Goal: Transaction & Acquisition: Book appointment/travel/reservation

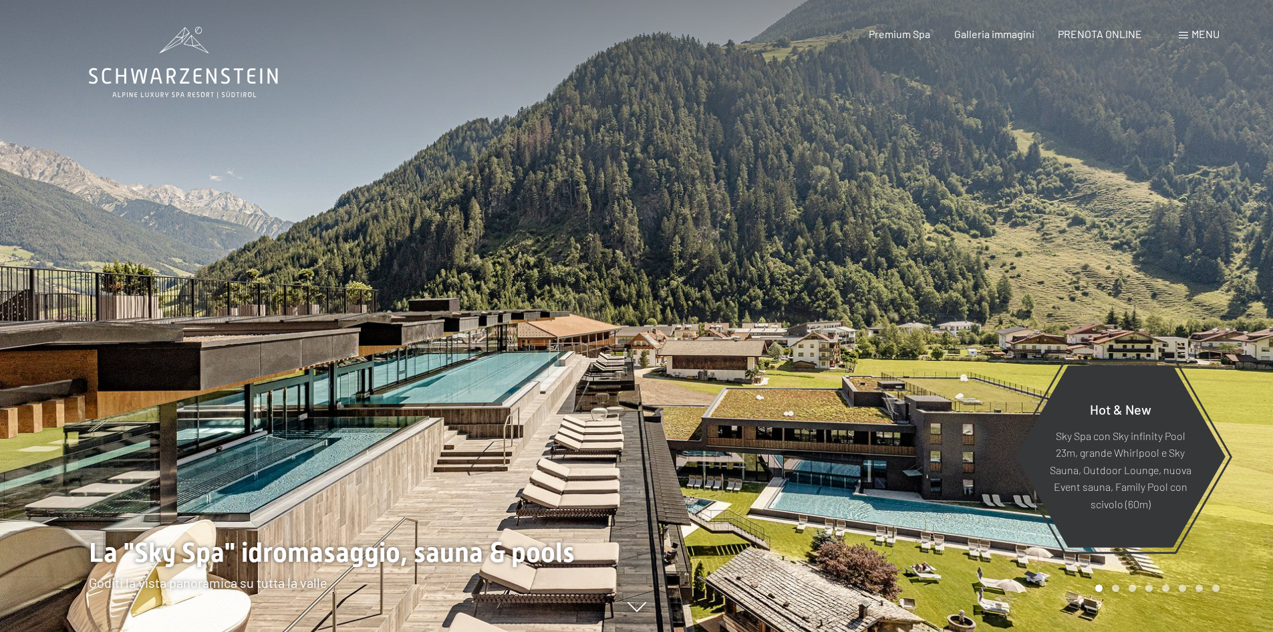
click at [1200, 31] on span "Menu" at bounding box center [1206, 33] width 28 height 13
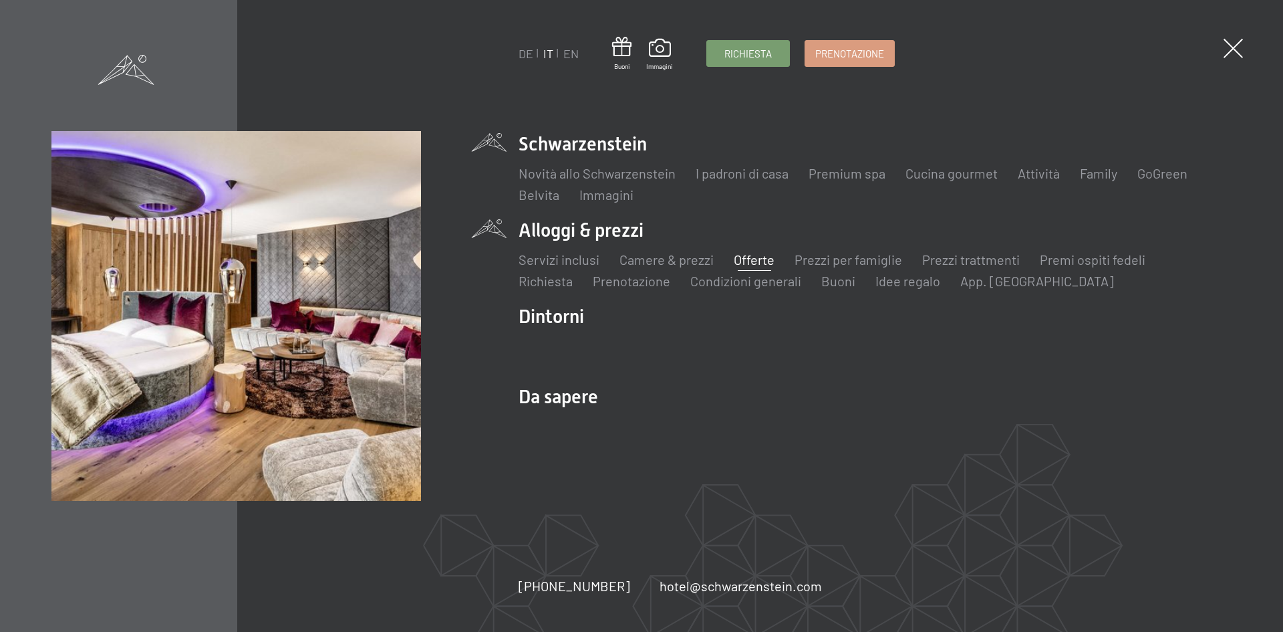
click at [738, 259] on link "Offerte" at bounding box center [754, 259] width 41 height 16
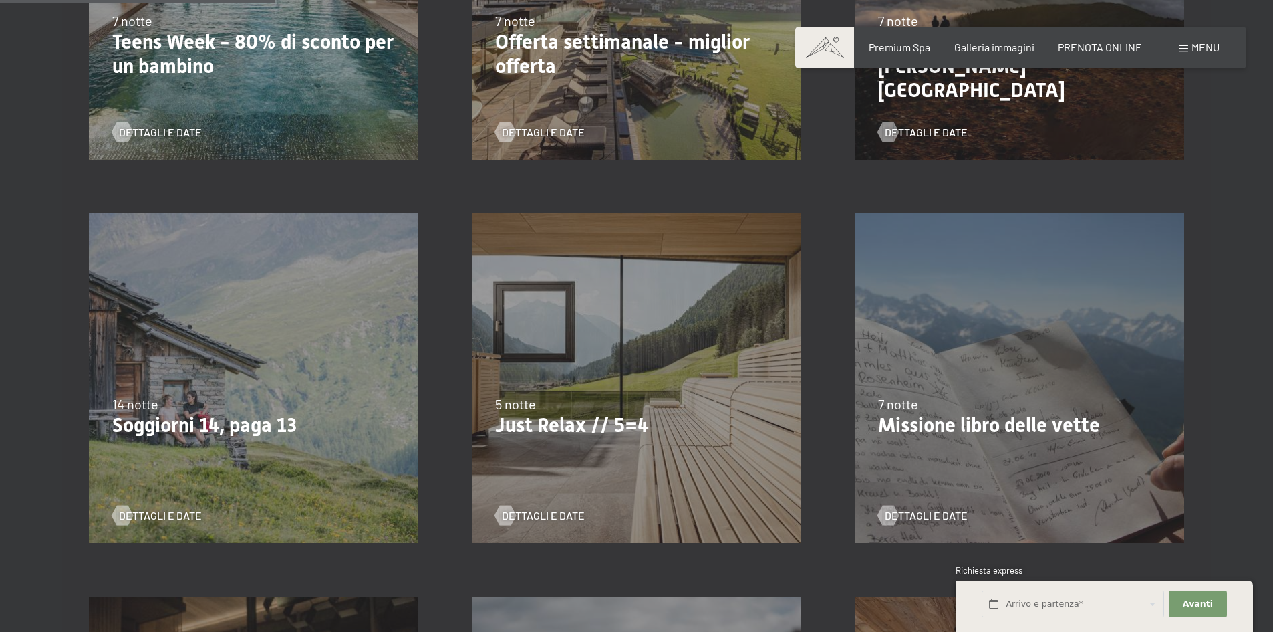
scroll to position [601, 0]
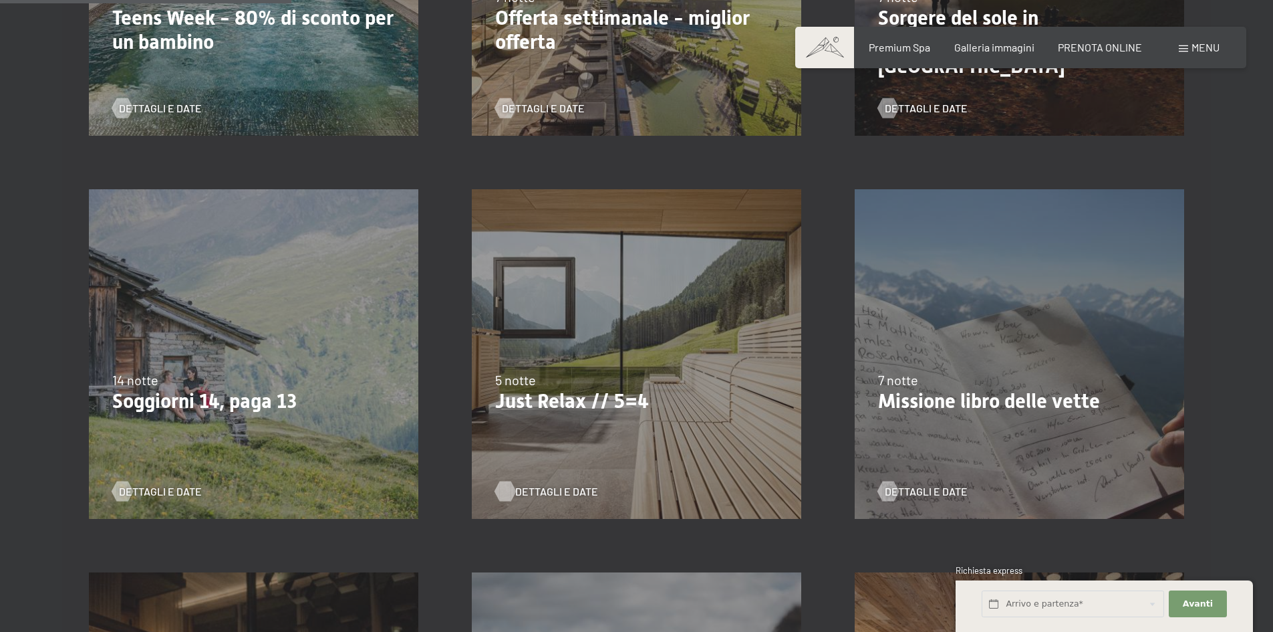
click at [510, 486] on div at bounding box center [504, 491] width 11 height 20
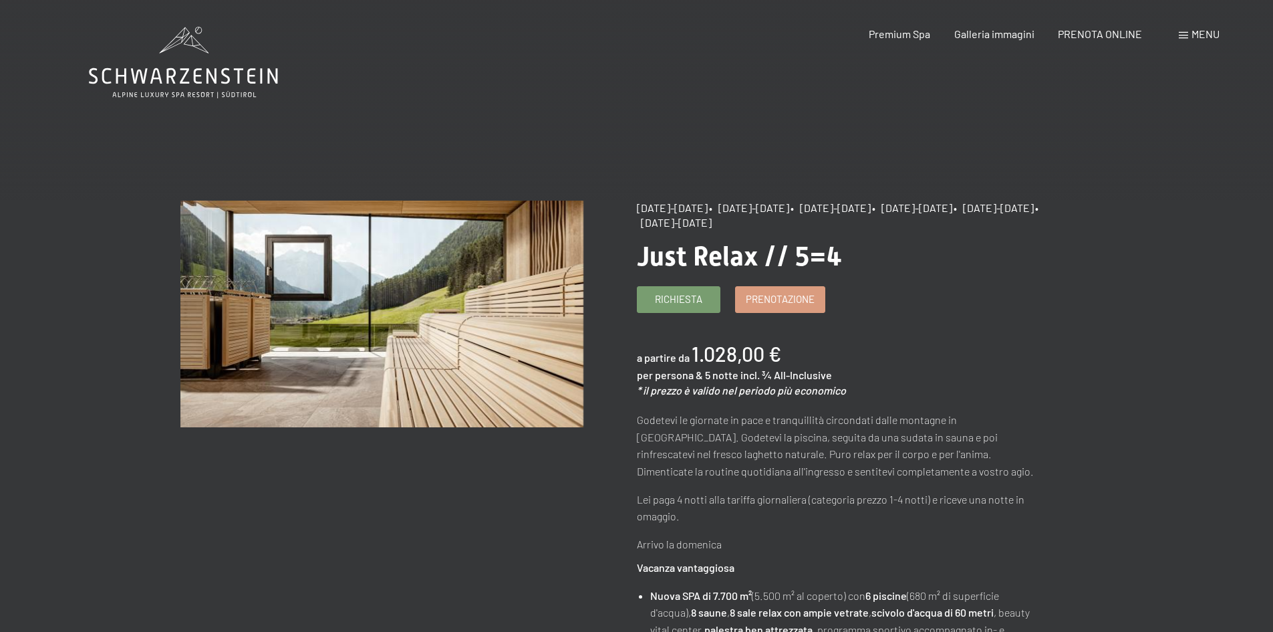
click at [1206, 29] on span "Menu" at bounding box center [1206, 33] width 28 height 13
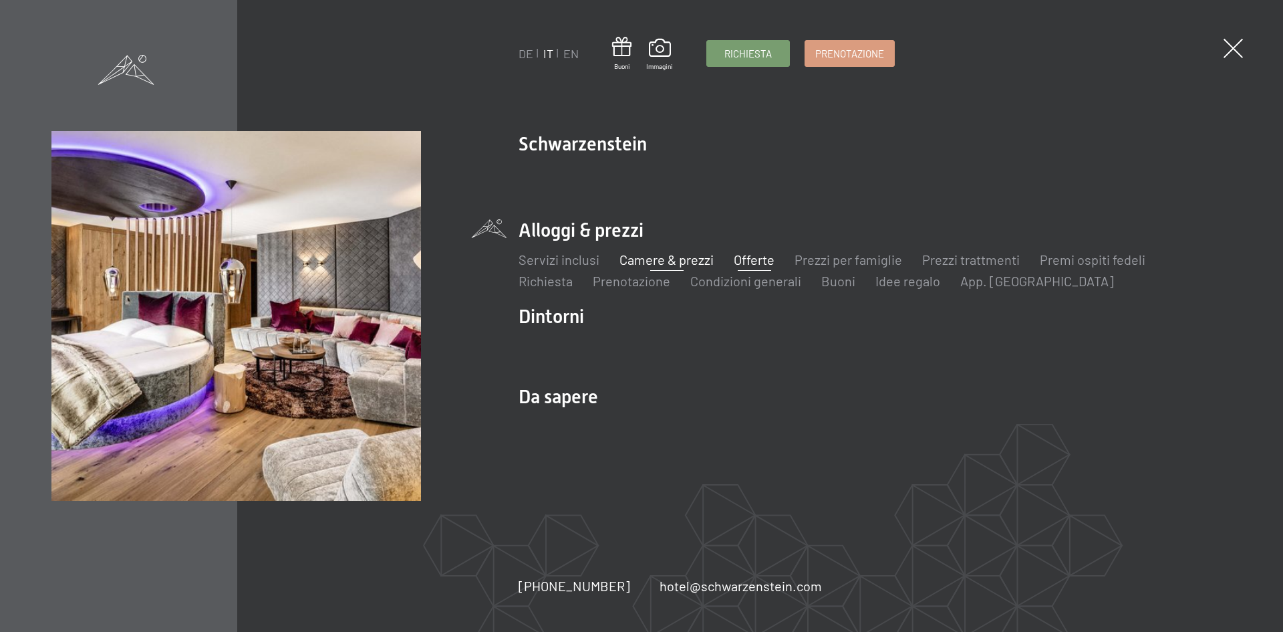
click at [646, 259] on link "Camere & prezzi" at bounding box center [667, 259] width 94 height 16
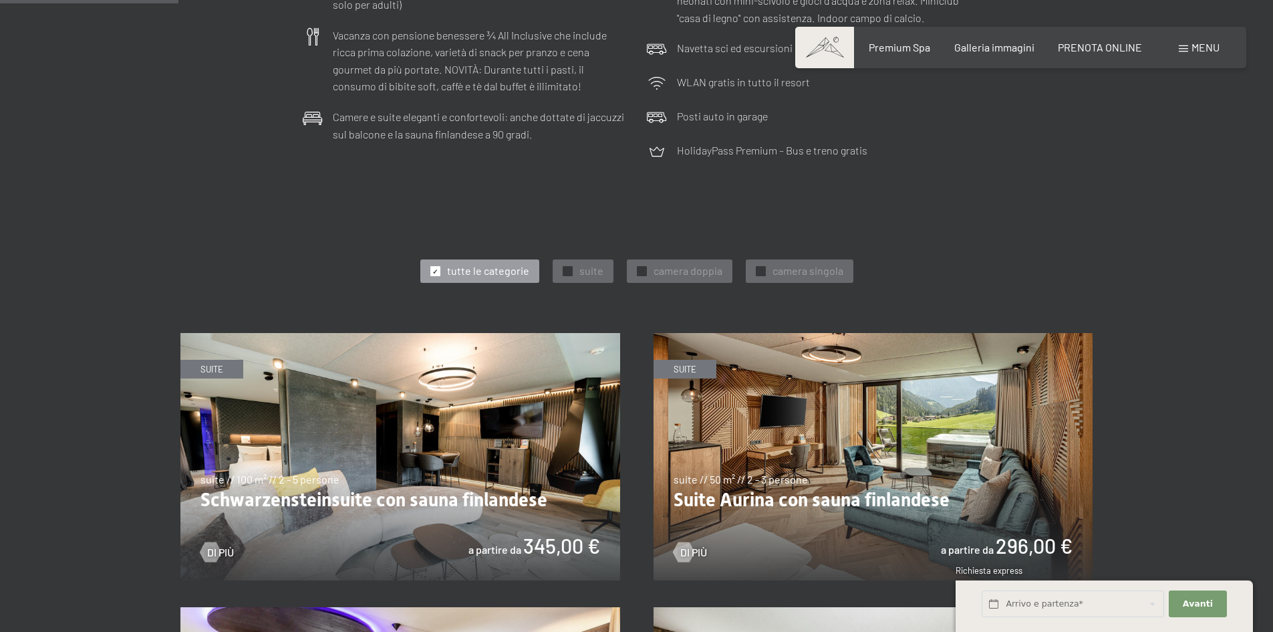
scroll to position [535, 0]
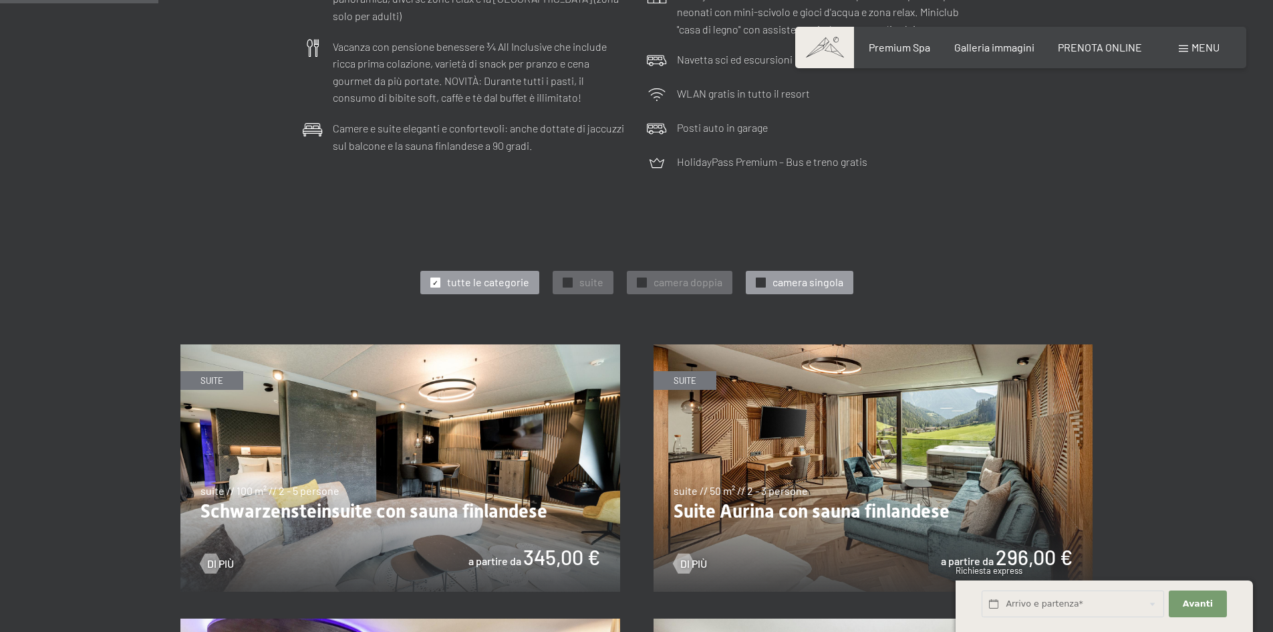
click at [783, 276] on span "camera singola" at bounding box center [808, 282] width 71 height 15
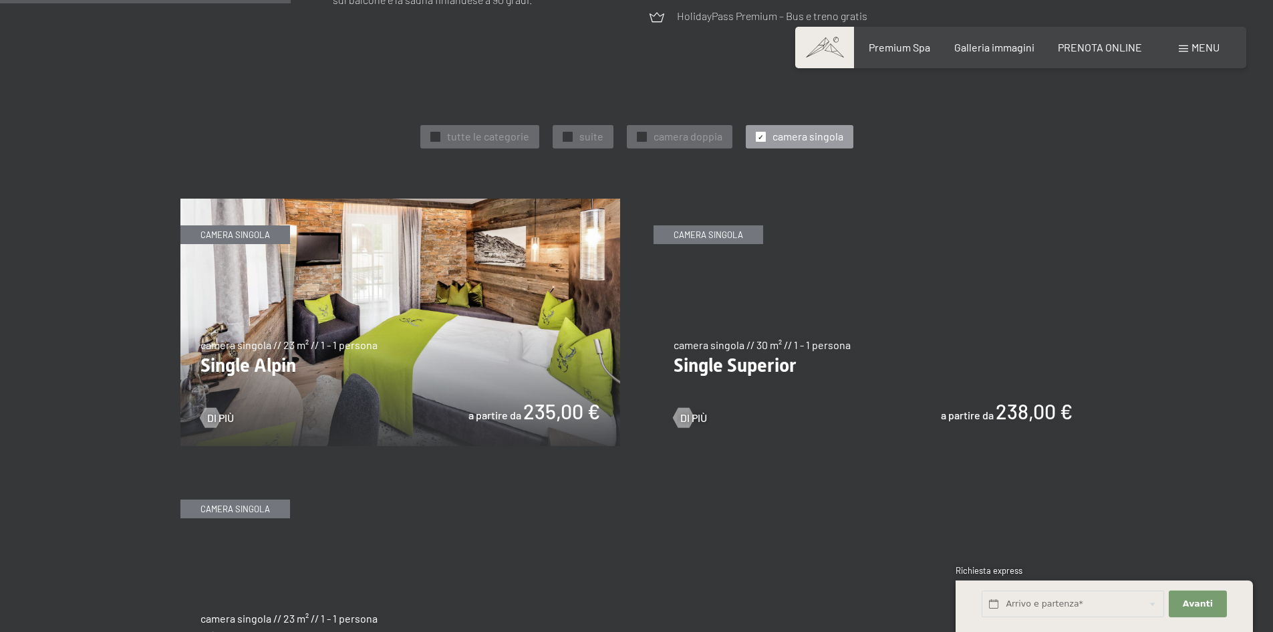
scroll to position [668, 0]
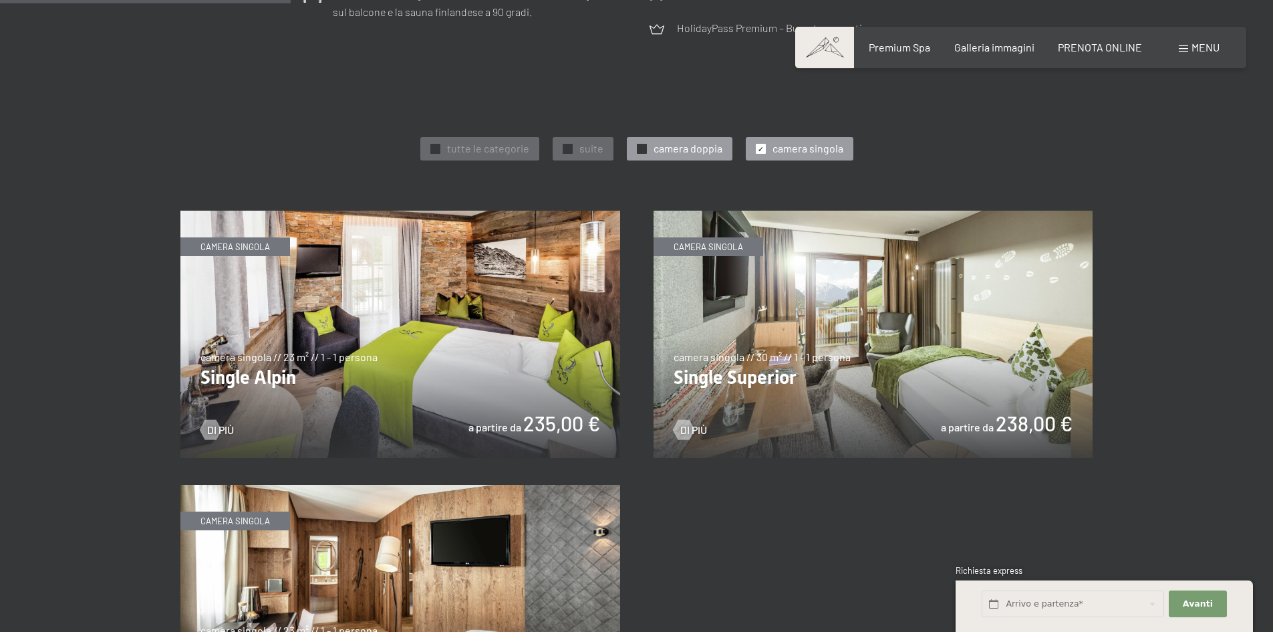
click at [676, 146] on span "camera doppia" at bounding box center [688, 148] width 69 height 15
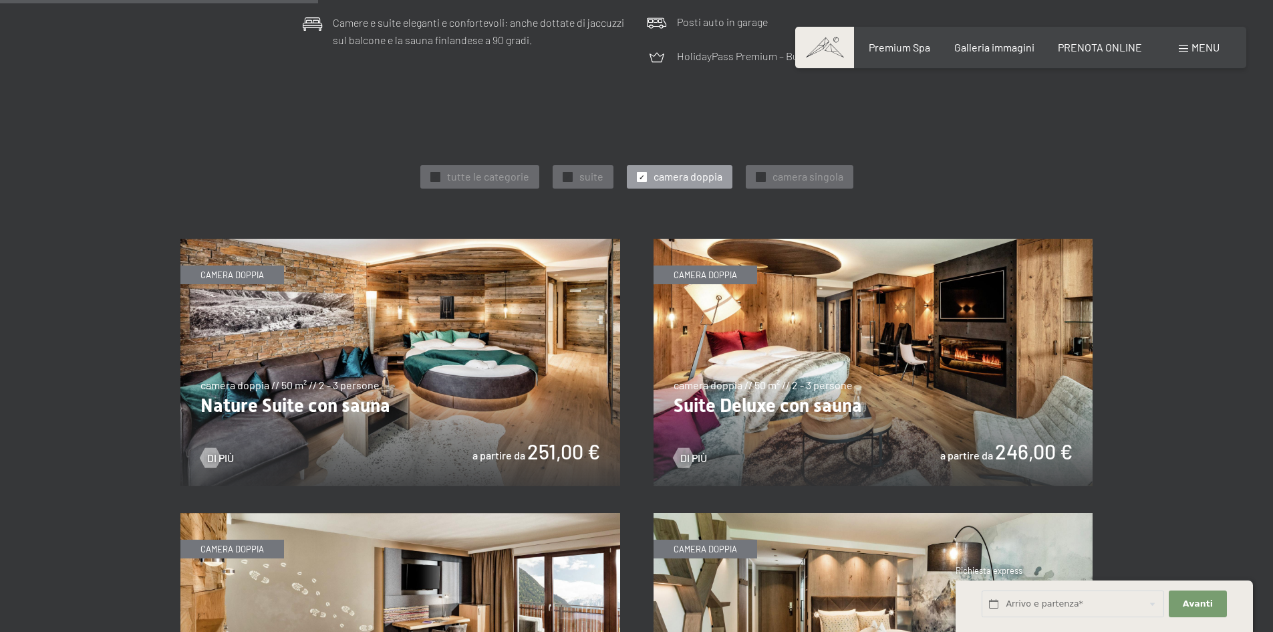
scroll to position [601, 0]
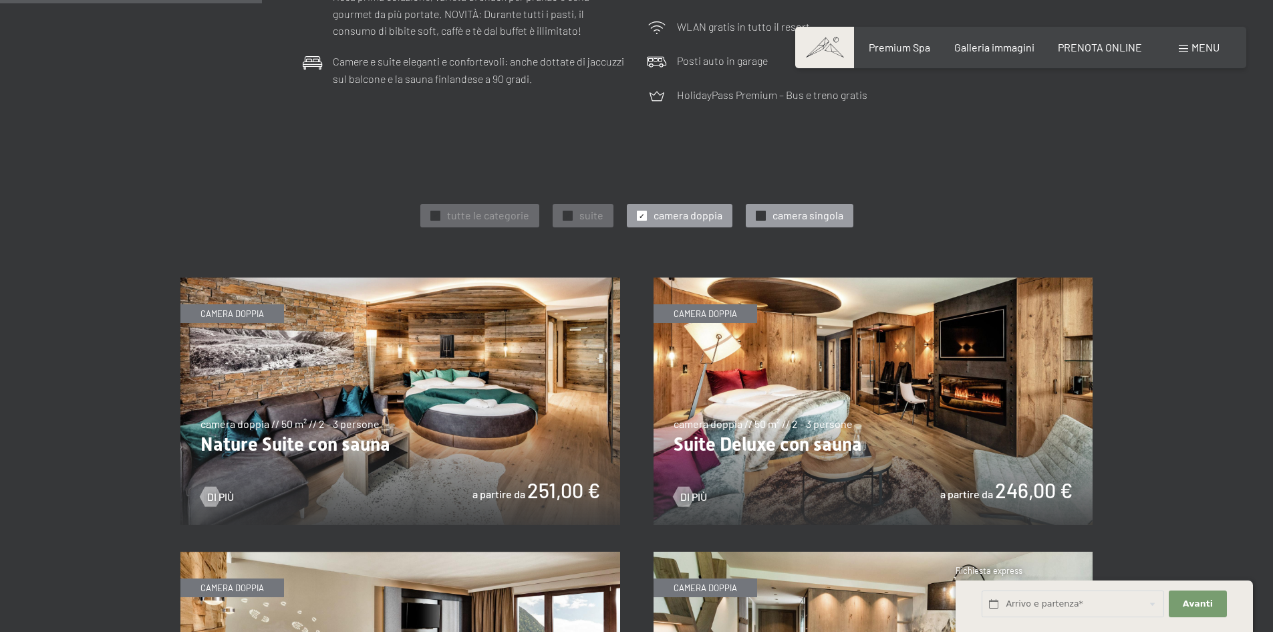
click at [773, 213] on span "camera singola" at bounding box center [808, 215] width 71 height 15
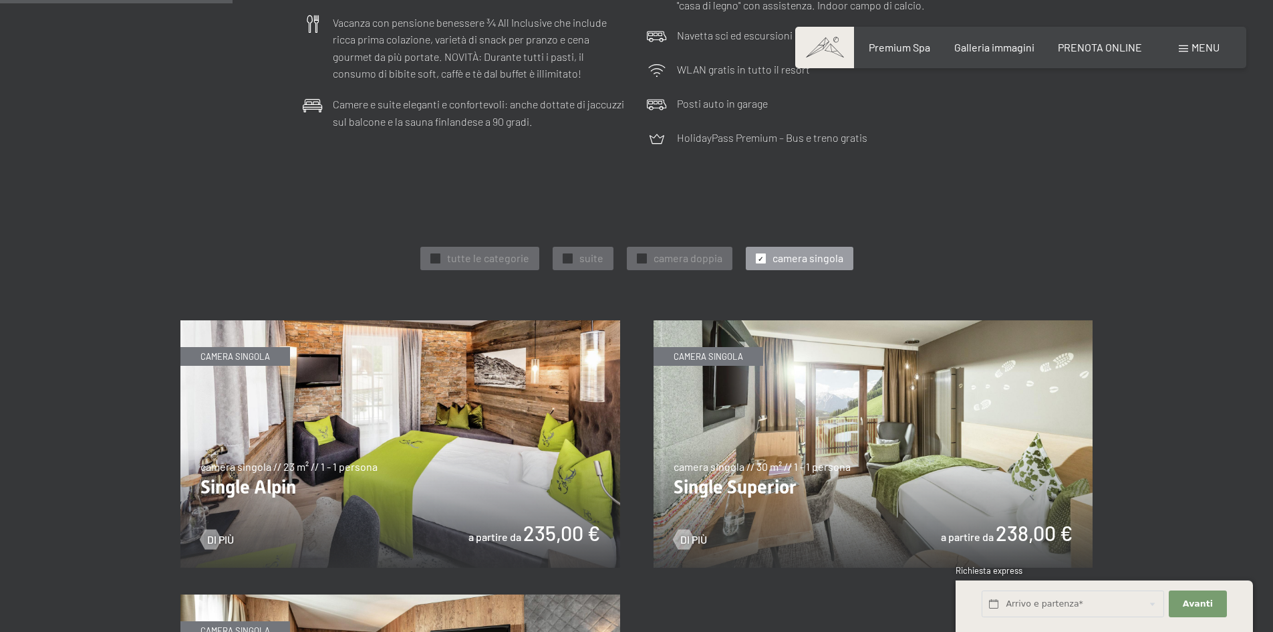
scroll to position [535, 0]
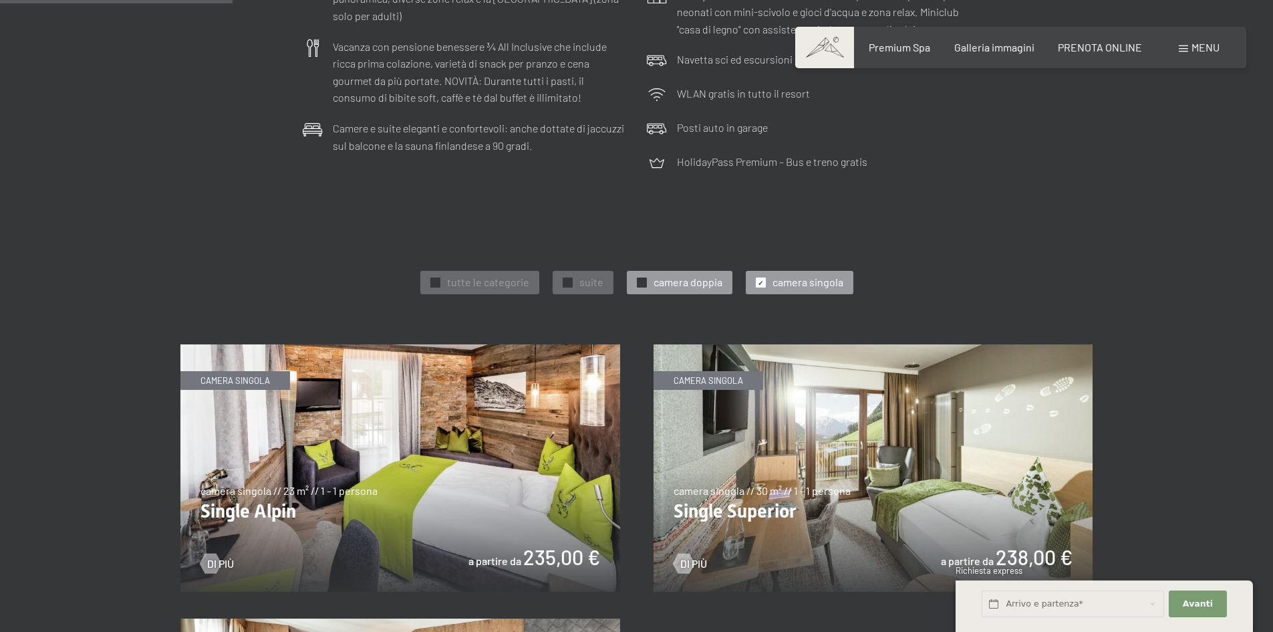
click at [679, 277] on span "camera doppia" at bounding box center [688, 282] width 69 height 15
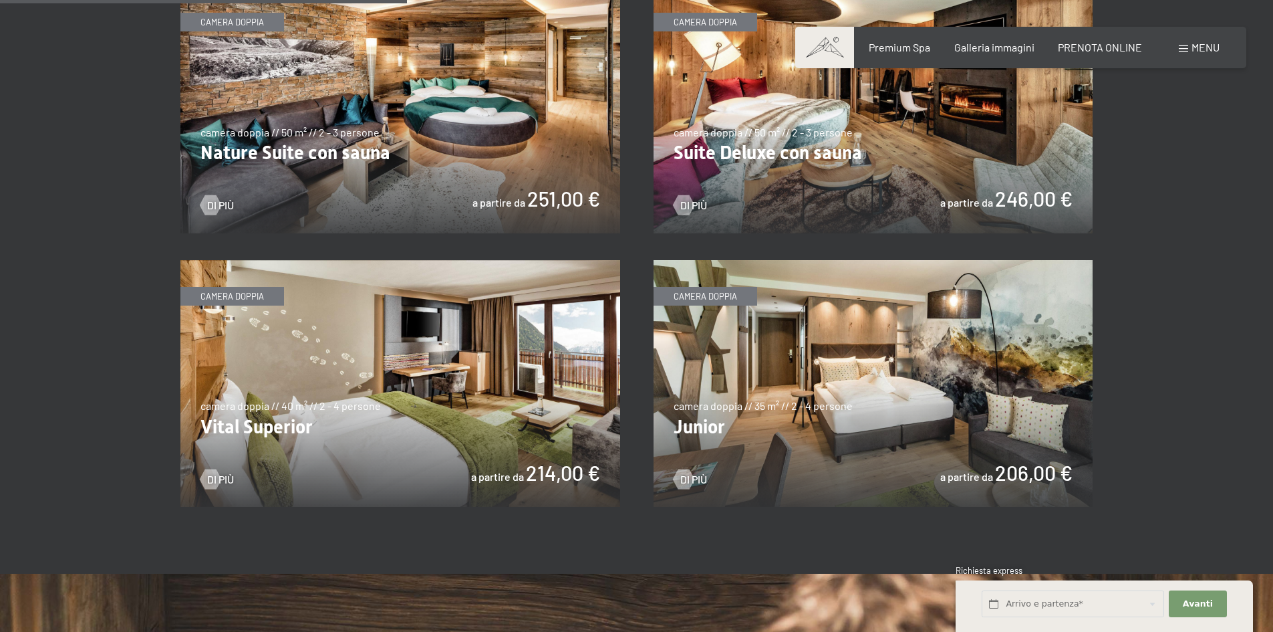
scroll to position [869, 0]
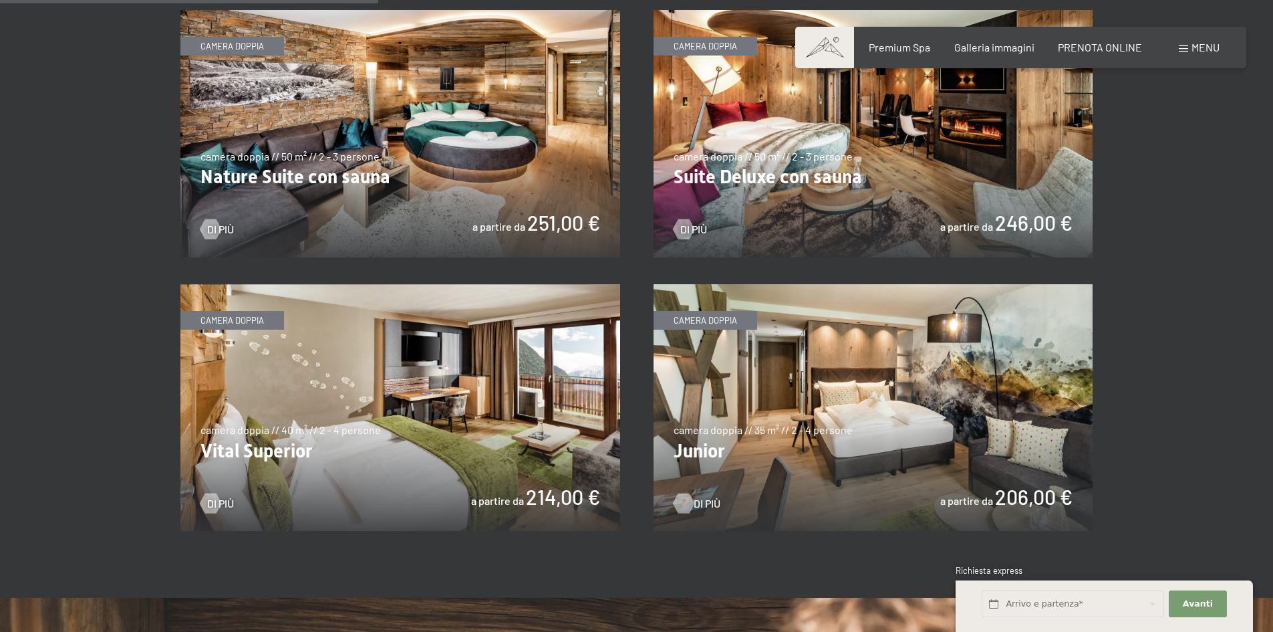
click at [685, 498] on div at bounding box center [683, 503] width 11 height 20
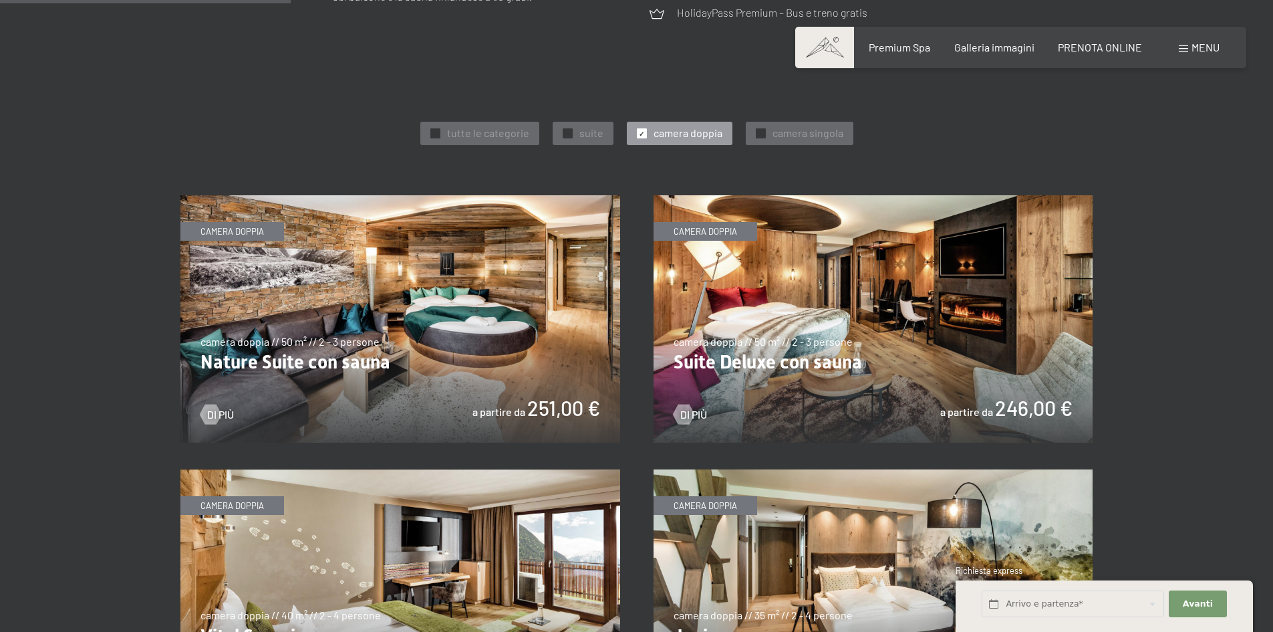
scroll to position [668, 0]
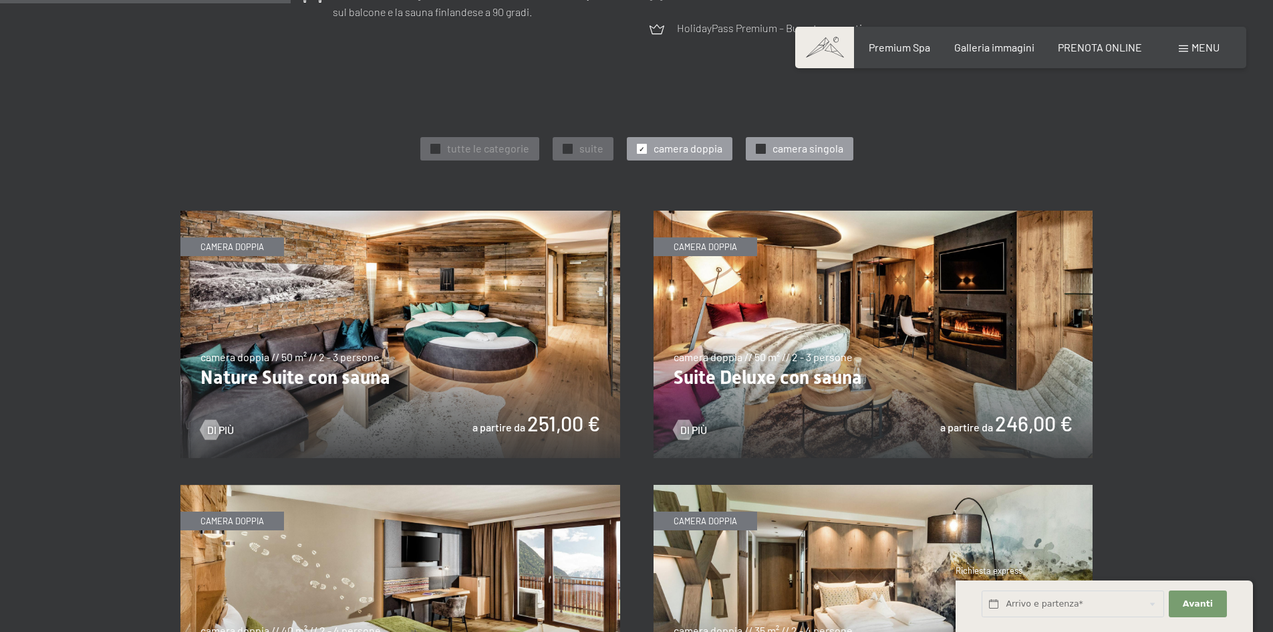
click at [807, 143] on span "camera singola" at bounding box center [808, 148] width 71 height 15
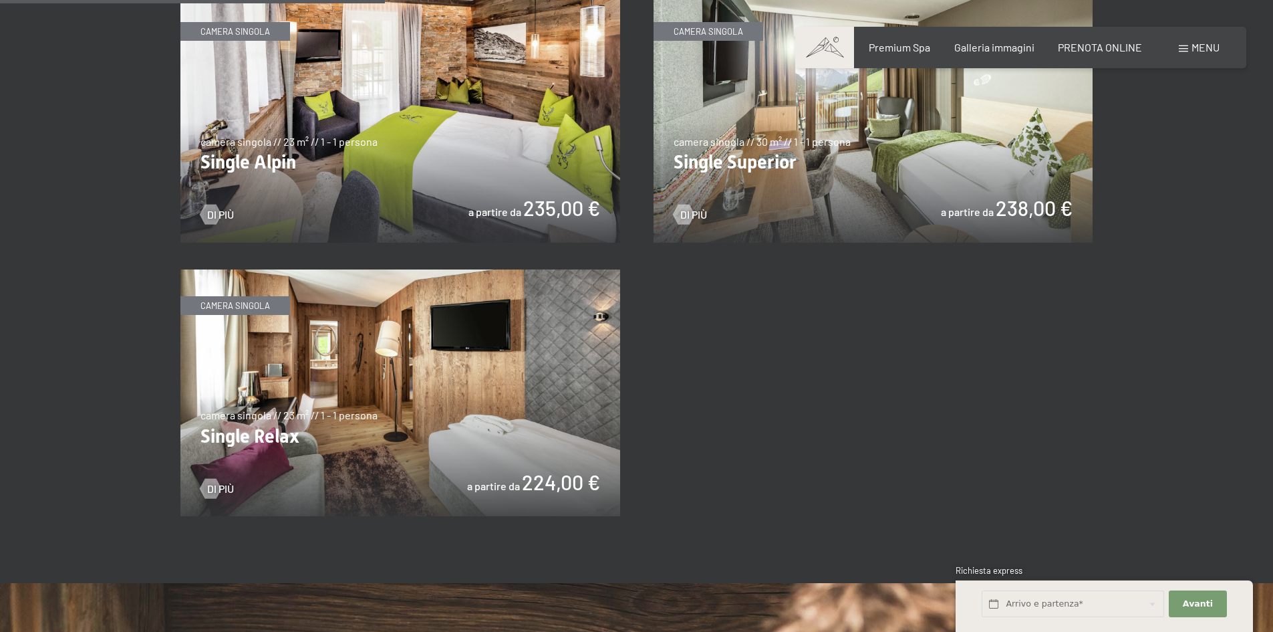
scroll to position [936, 0]
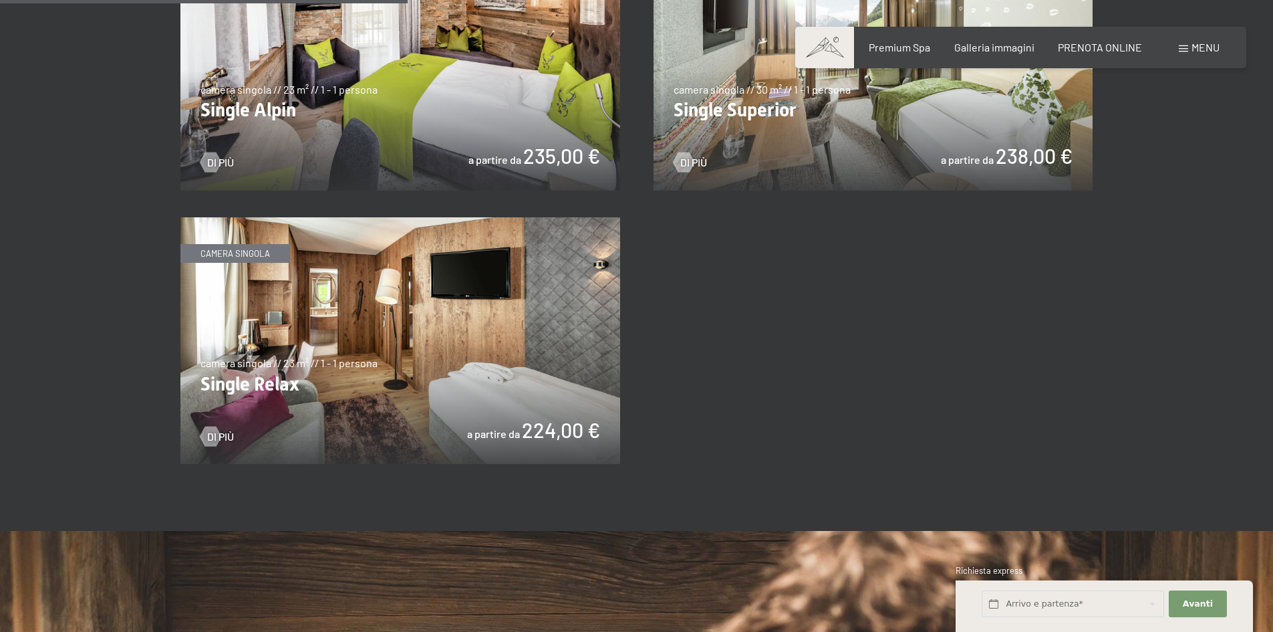
click at [803, 143] on img at bounding box center [874, 66] width 440 height 247
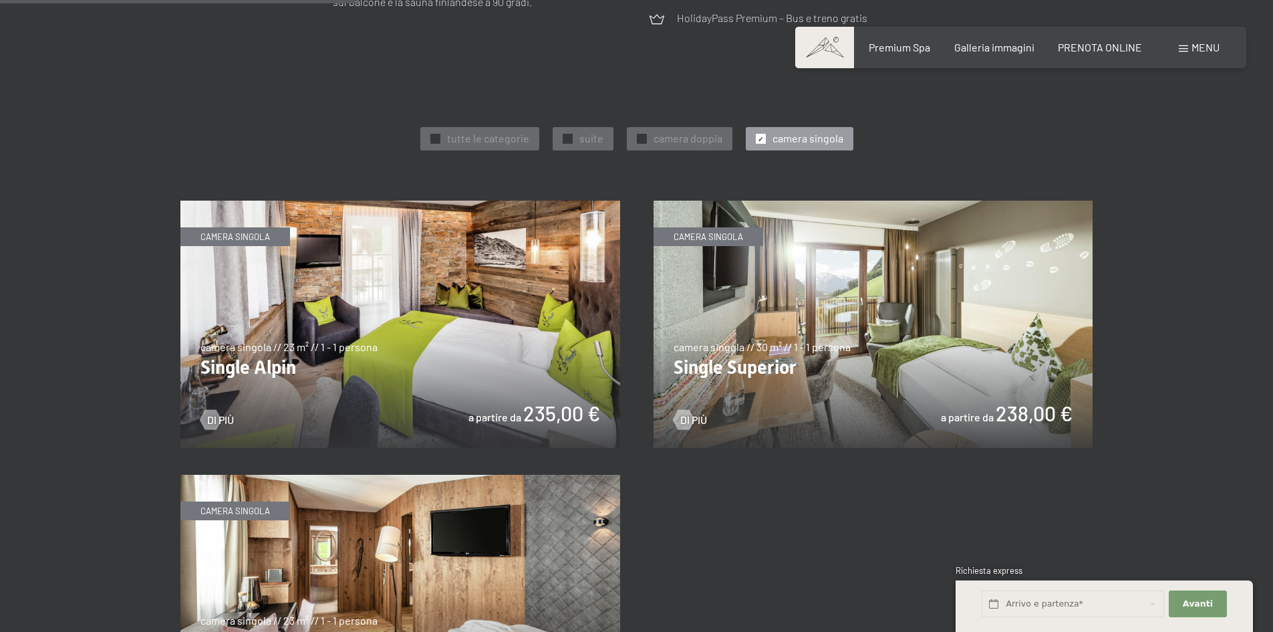
scroll to position [668, 0]
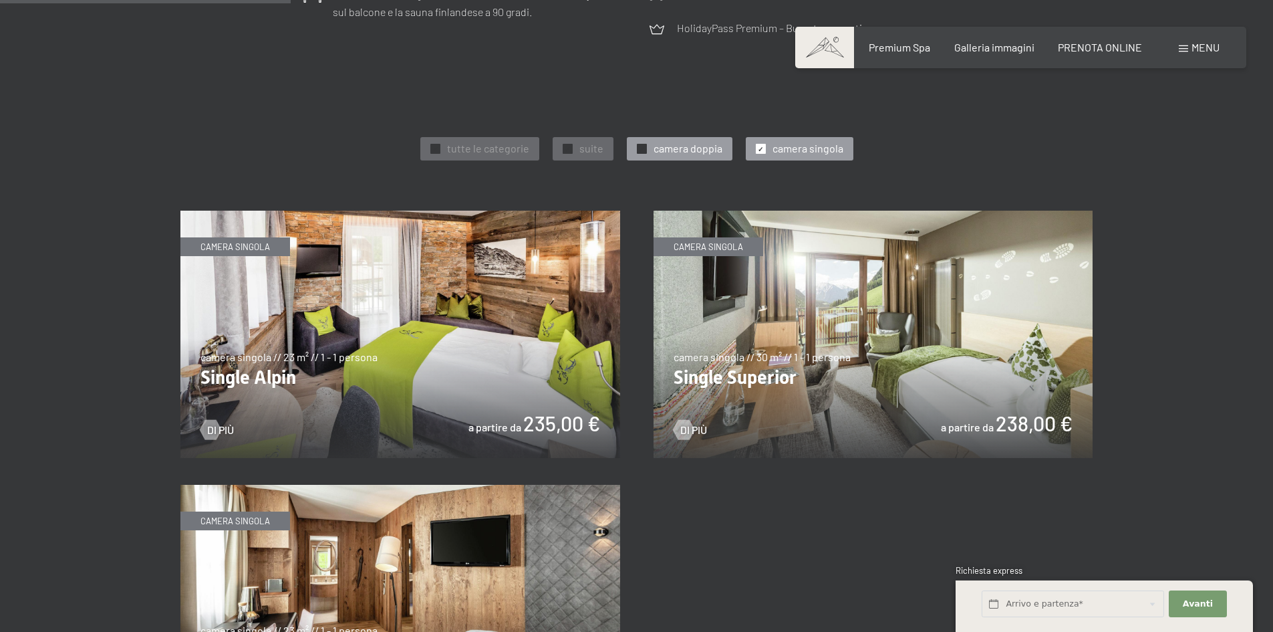
click at [667, 149] on span "camera doppia" at bounding box center [688, 148] width 69 height 15
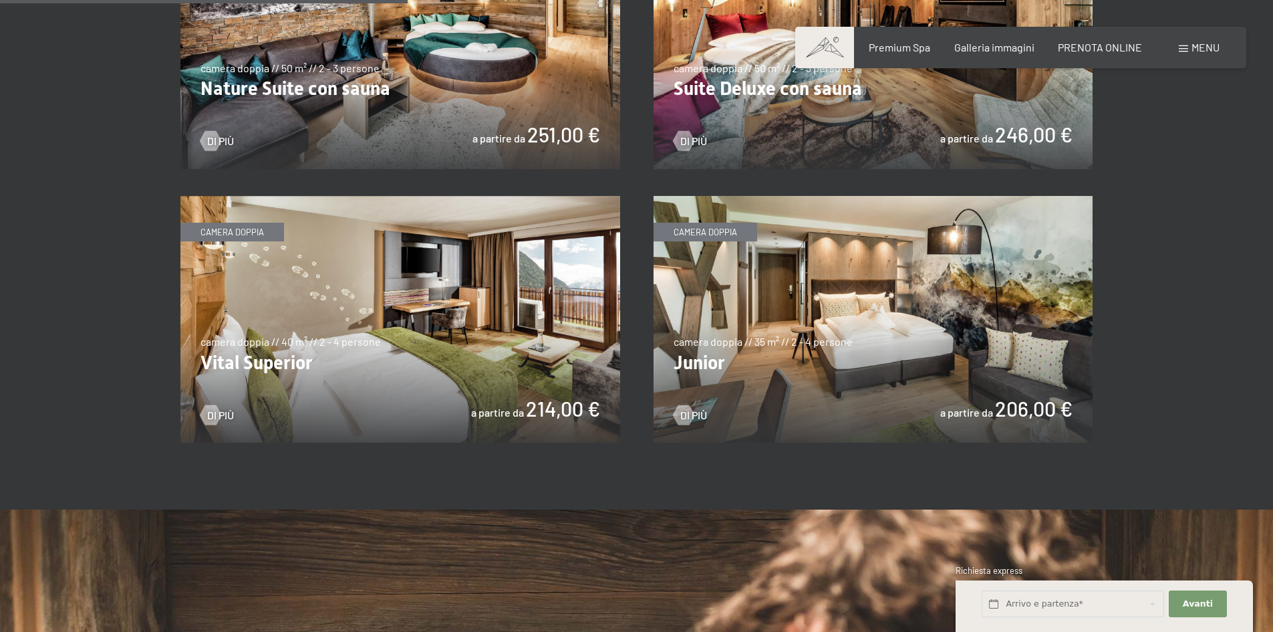
scroll to position [936, 0]
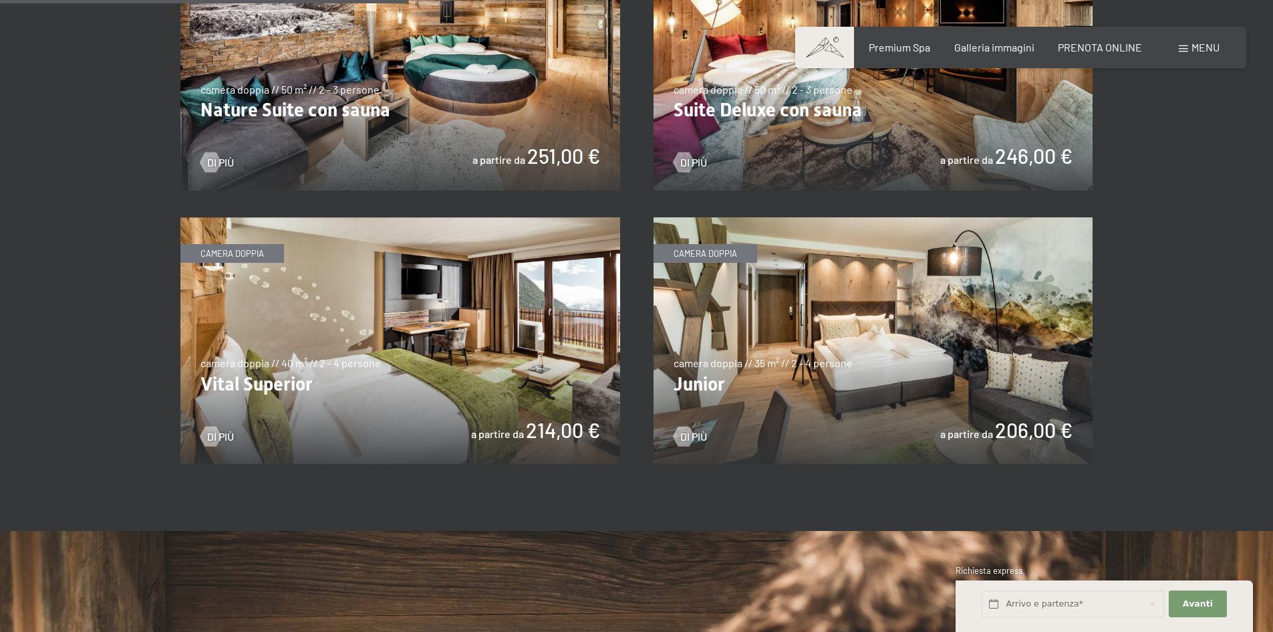
click at [753, 377] on img at bounding box center [874, 340] width 440 height 247
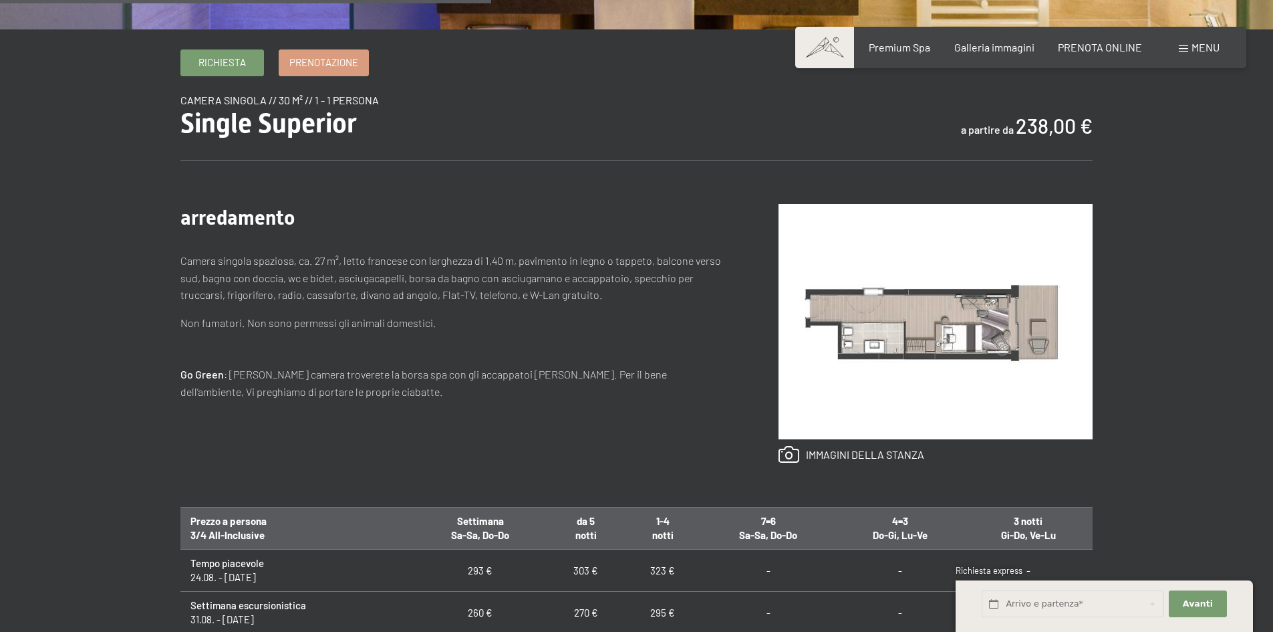
scroll to position [401, 0]
